Goal: Information Seeking & Learning: Learn about a topic

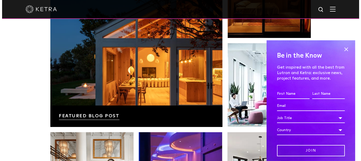
scroll to position [830, 0]
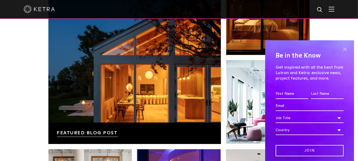
click at [341, 48] on span at bounding box center [345, 49] width 8 height 8
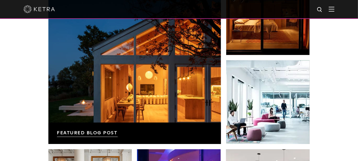
click at [334, 9] on img at bounding box center [331, 9] width 6 height 5
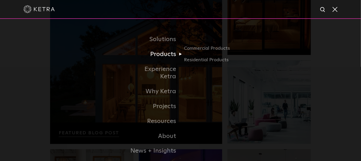
click at [165, 54] on link "Products" at bounding box center [154, 54] width 54 height 15
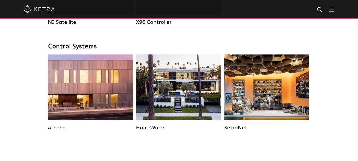
scroll to position [784, 0]
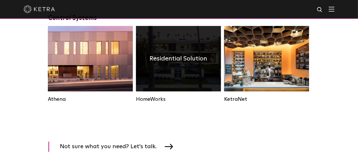
click at [170, 63] on h4 "Residential Solution" at bounding box center [177, 59] width 57 height 10
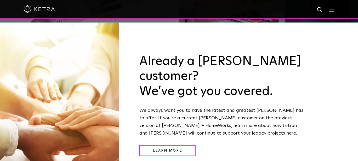
scroll to position [505, 0]
